Goal: Find specific page/section: Find specific page/section

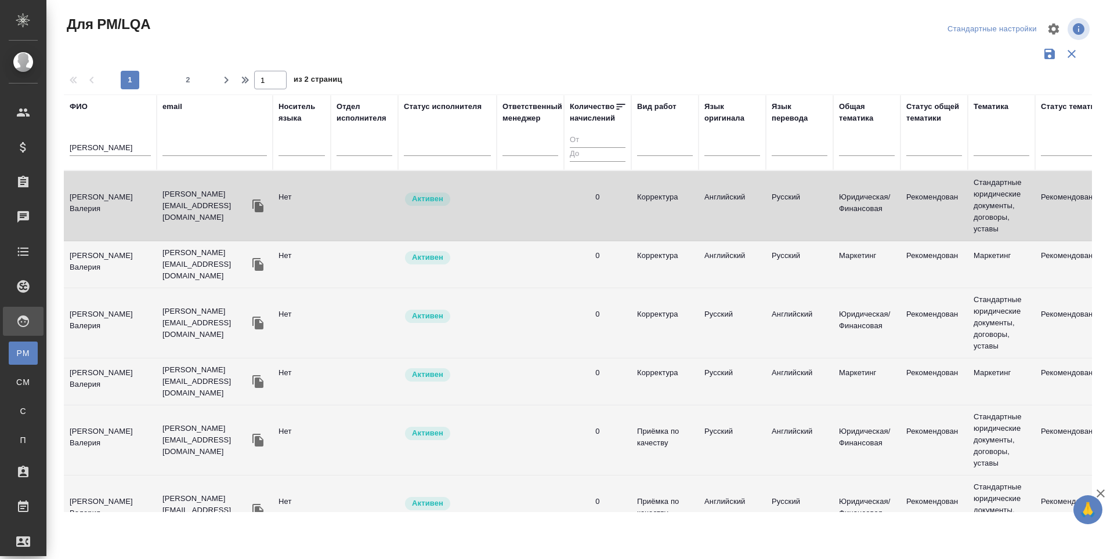
click at [184, 199] on p "[EMAIL_ADDRESS][DOMAIN_NAME]" at bounding box center [205, 206] width 87 height 35
drag, startPoint x: 114, startPoint y: 148, endPoint x: 61, endPoint y: 155, distance: 53.2
click at [61, 155] on div "Для PM/LQA Стандартные настройки 1 2 1 из 2 страниц ФИО абрамова email Носитель…" at bounding box center [582, 259] width 1050 height 519
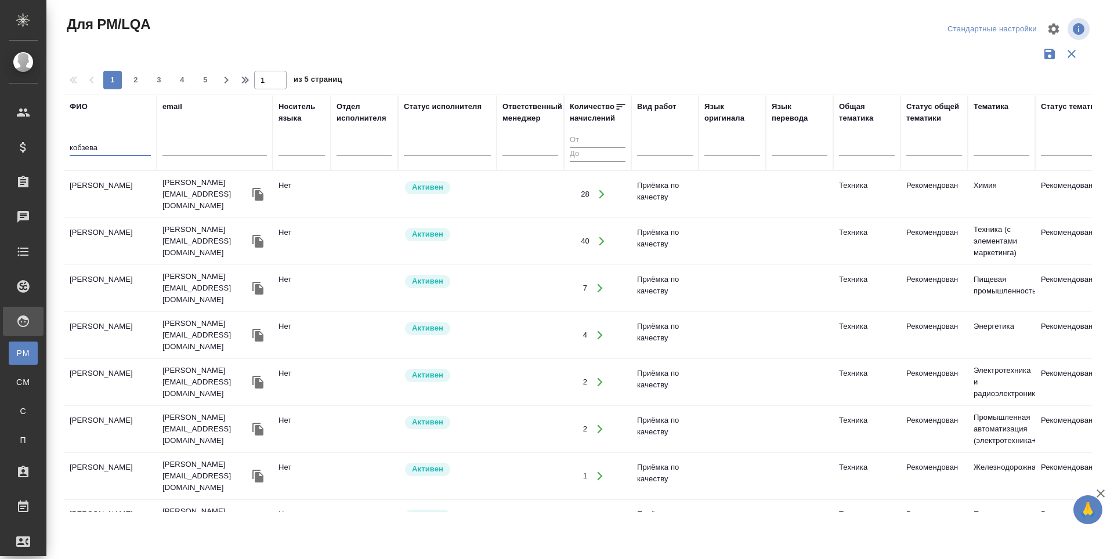
click at [103, 186] on td "[PERSON_NAME]" at bounding box center [110, 194] width 93 height 41
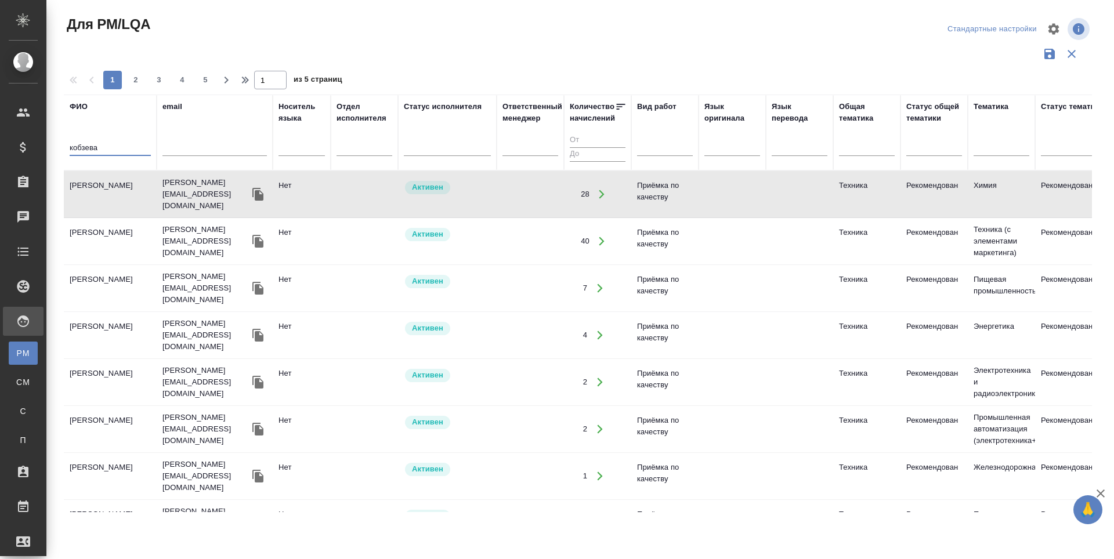
drag, startPoint x: 99, startPoint y: 148, endPoint x: 66, endPoint y: 154, distance: 34.1
click at [66, 154] on th "ФИО кобзева" at bounding box center [110, 133] width 93 height 76
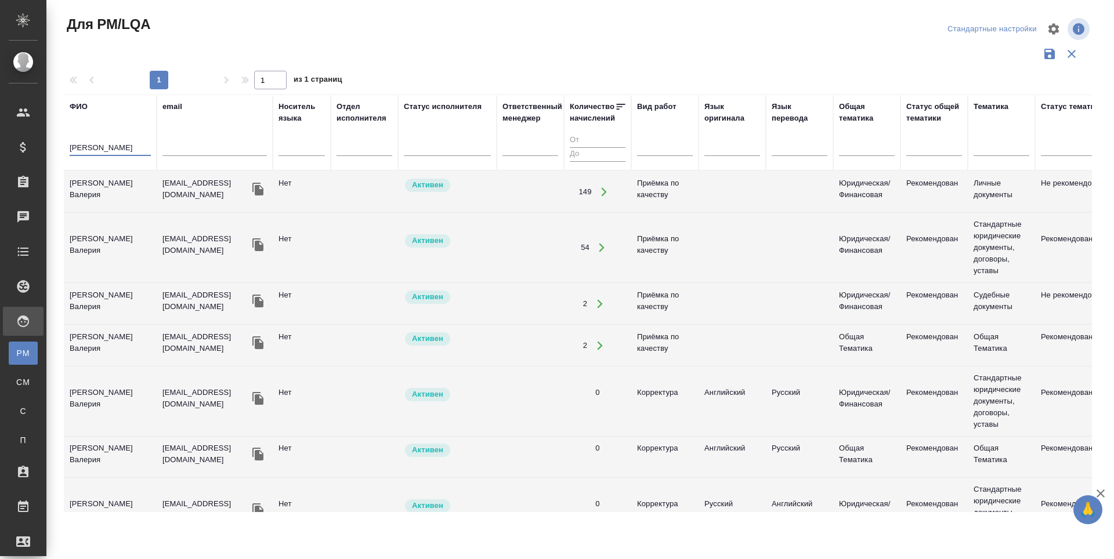
click at [83, 183] on td "Алилекова Валерия" at bounding box center [110, 192] width 93 height 41
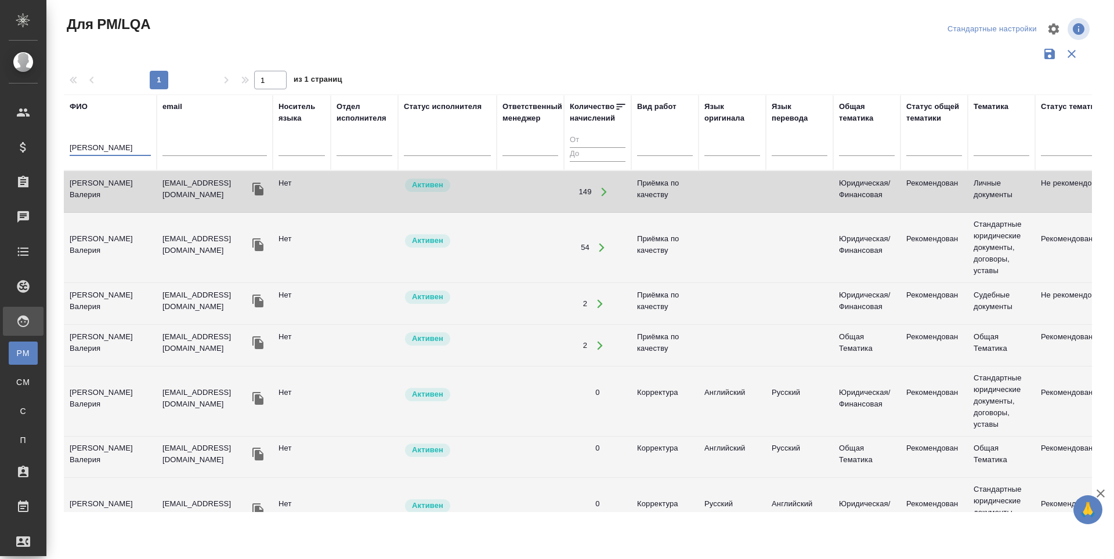
drag, startPoint x: 84, startPoint y: 151, endPoint x: 68, endPoint y: 155, distance: 16.7
click at [68, 155] on th "ФИО алилекова" at bounding box center [110, 133] width 93 height 76
type input "кобзева"
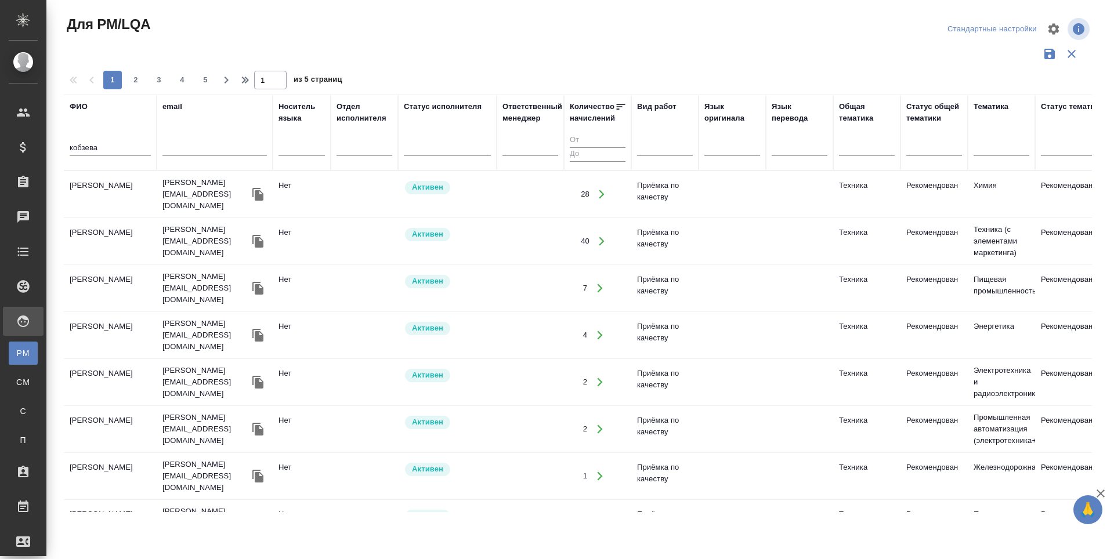
click at [141, 187] on td "[PERSON_NAME]" at bounding box center [110, 194] width 93 height 41
click at [142, 187] on td "[PERSON_NAME]" at bounding box center [110, 194] width 93 height 41
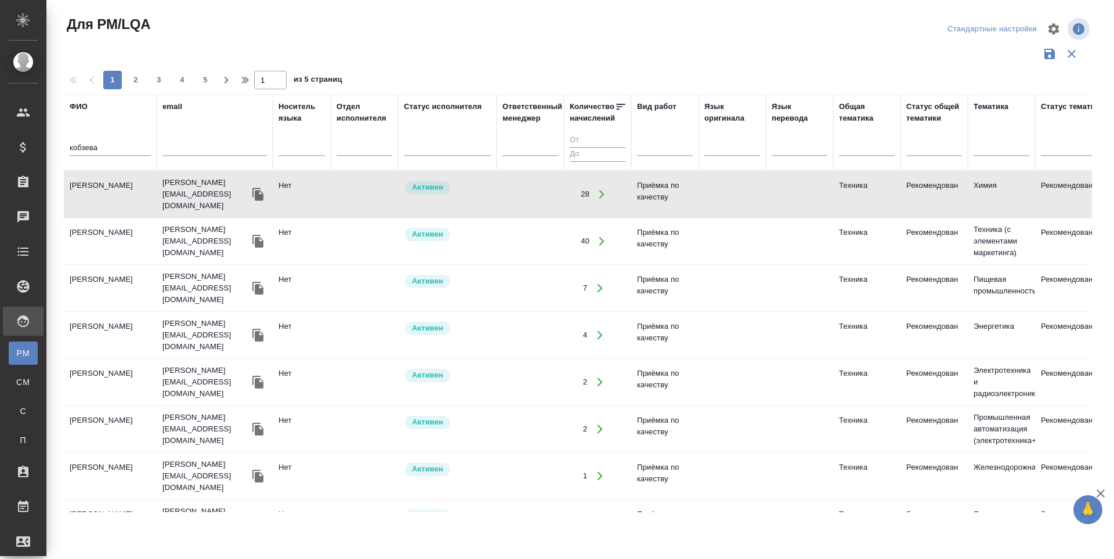
click at [85, 195] on td "[PERSON_NAME]" at bounding box center [110, 194] width 93 height 41
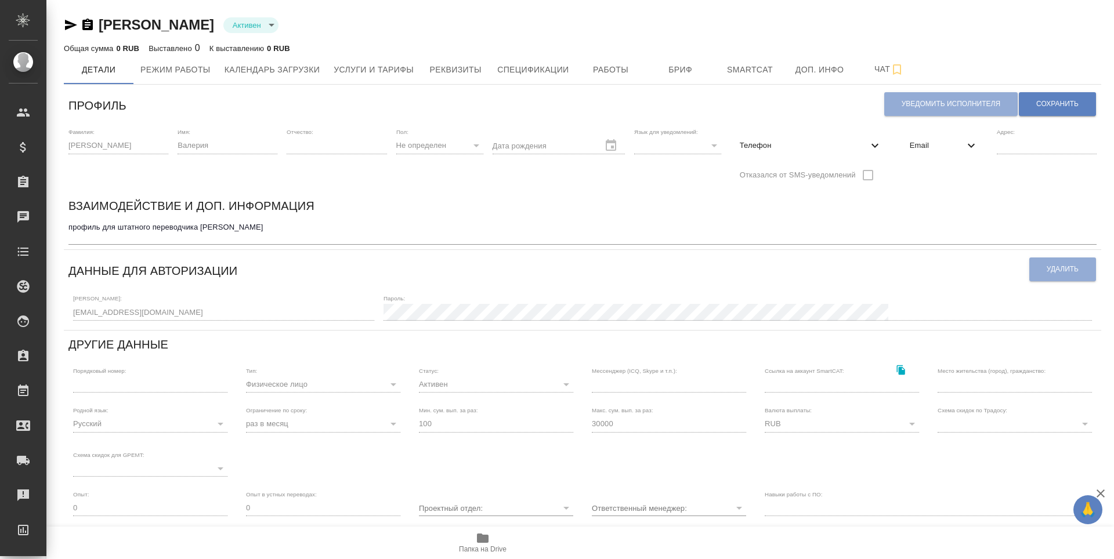
click at [70, 24] on icon "button" at bounding box center [71, 25] width 12 height 10
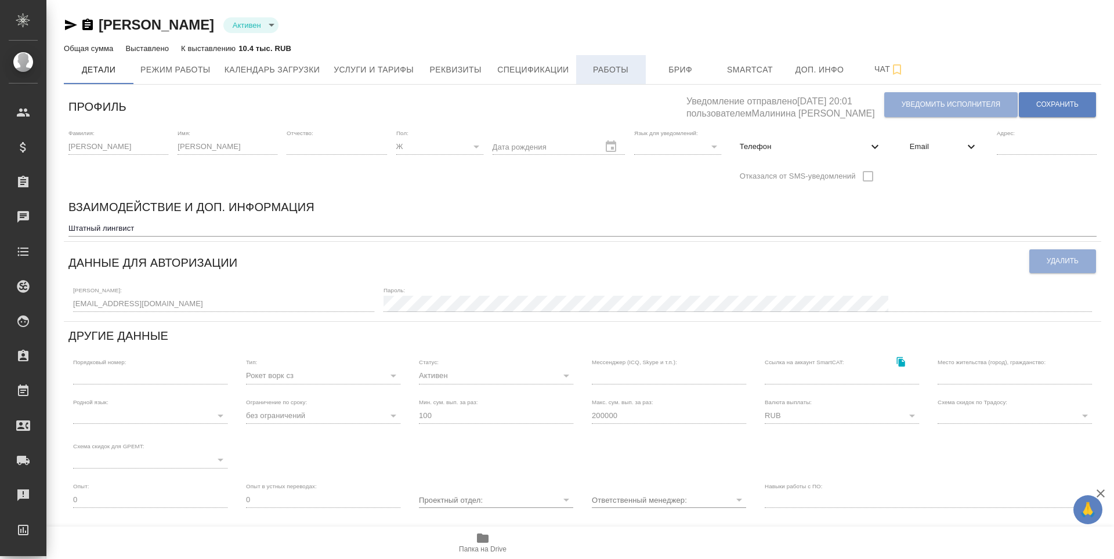
click at [612, 77] on button "Работы" at bounding box center [611, 69] width 70 height 29
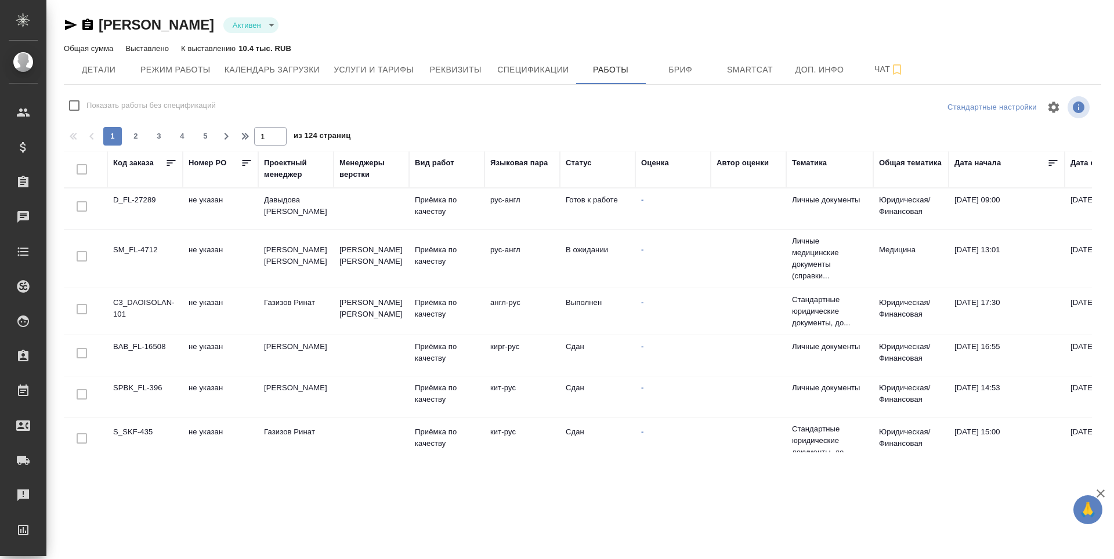
checkbox input "false"
click at [695, 80] on button "Бриф" at bounding box center [681, 69] width 70 height 29
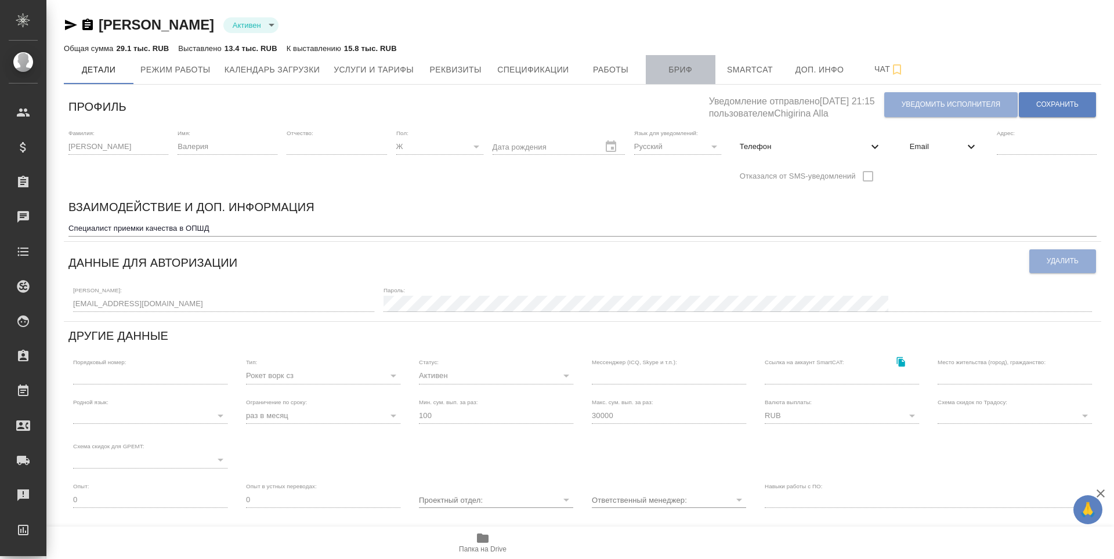
click at [666, 75] on span "Бриф" at bounding box center [681, 70] width 56 height 15
click at [674, 61] on button "Бриф" at bounding box center [681, 69] width 70 height 29
